Goal: Task Accomplishment & Management: Use online tool/utility

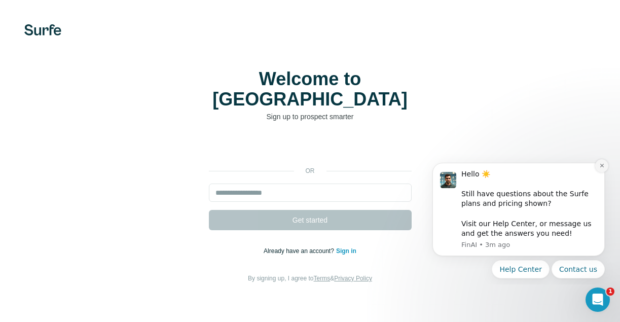
click at [603, 163] on icon "Dismiss notification" at bounding box center [602, 166] width 6 height 6
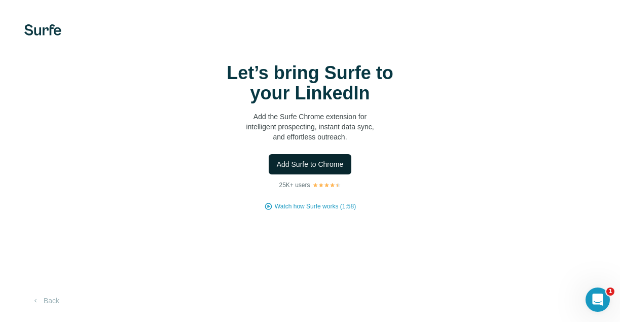
click at [283, 164] on span "Add Surfe to Chrome" at bounding box center [310, 164] width 67 height 10
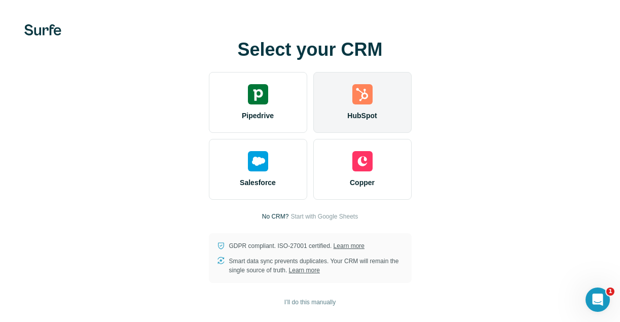
click at [379, 100] on div "HubSpot" at bounding box center [362, 102] width 98 height 61
click at [373, 106] on div "HubSpot" at bounding box center [362, 102] width 98 height 61
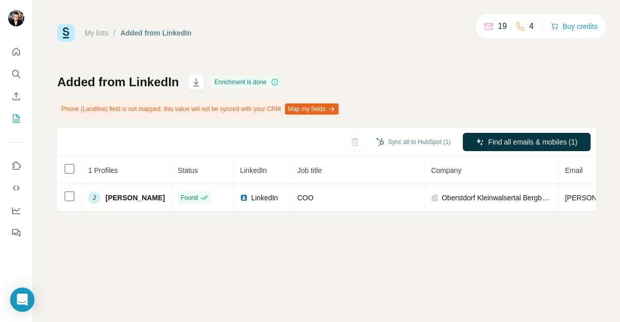
click at [323, 106] on button "Map my fields" at bounding box center [312, 108] width 54 height 11
click at [12, 49] on icon "Quick start" at bounding box center [16, 52] width 10 height 10
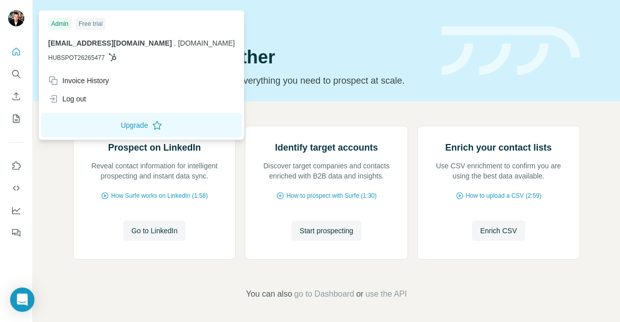
click at [16, 18] on img at bounding box center [16, 18] width 16 height 16
